Goal: Task Accomplishment & Management: Manage account settings

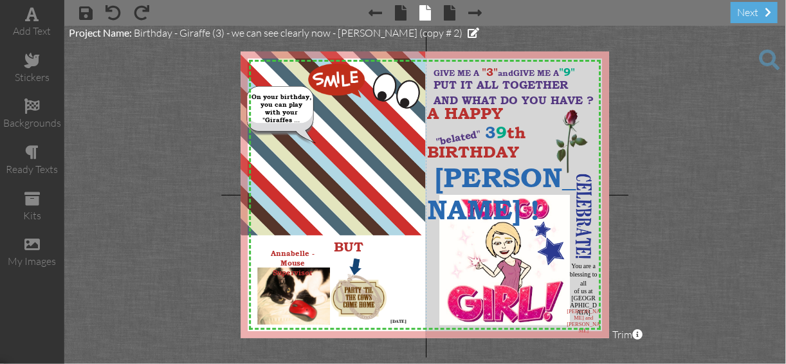
click at [767, 58] on span at bounding box center [769, 60] width 21 height 21
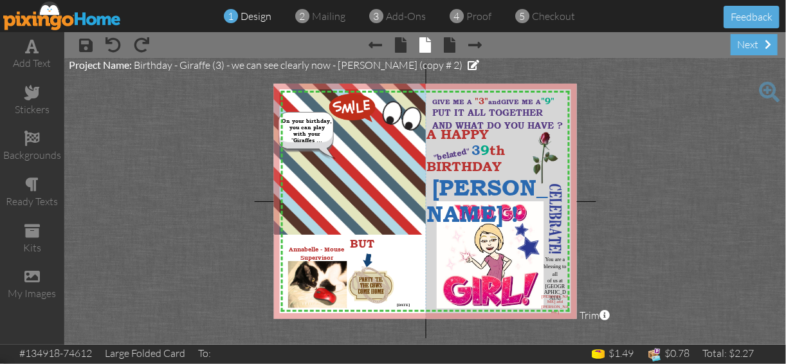
click at [75, 19] on img at bounding box center [62, 15] width 118 height 29
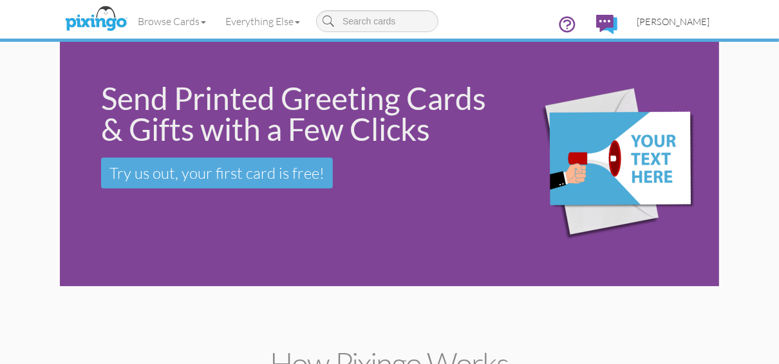
click at [664, 21] on span "[PERSON_NAME]" at bounding box center [673, 21] width 73 height 11
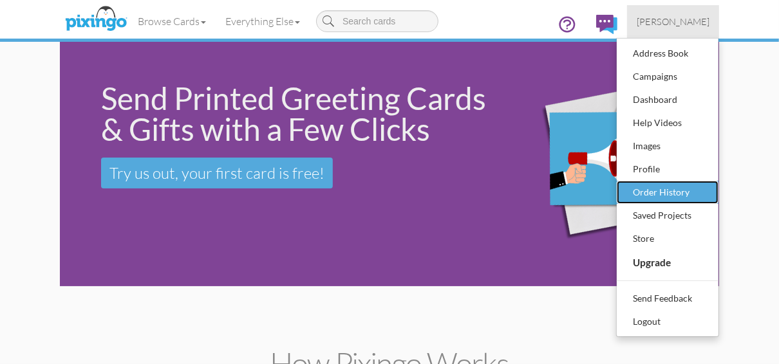
click at [668, 192] on div "Order History" at bounding box center [667, 192] width 76 height 19
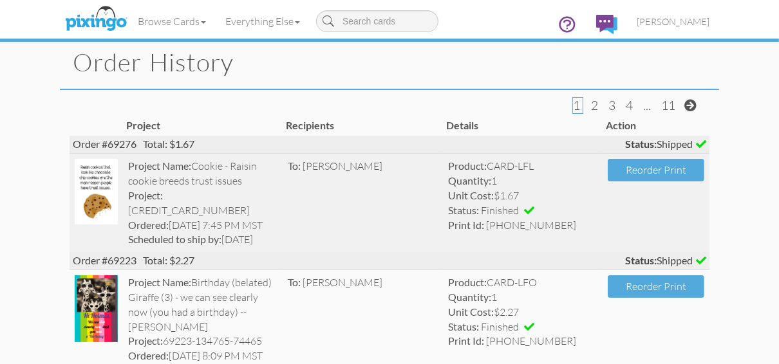
scroll to position [51, 0]
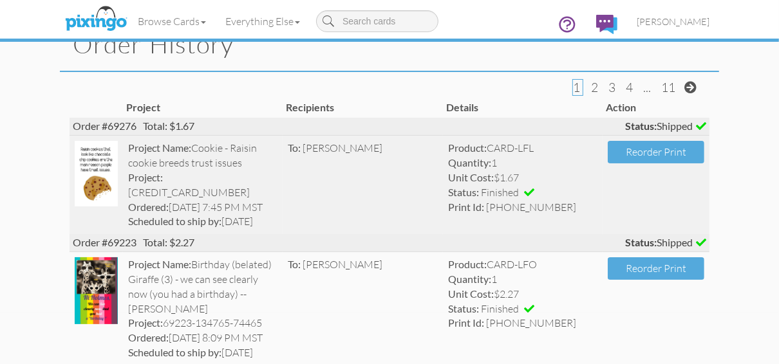
click at [102, 163] on img at bounding box center [96, 174] width 43 height 66
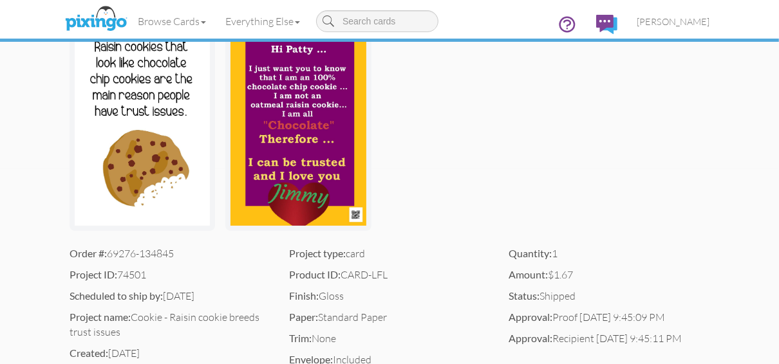
scroll to position [206, 0]
